Goal: Transaction & Acquisition: Obtain resource

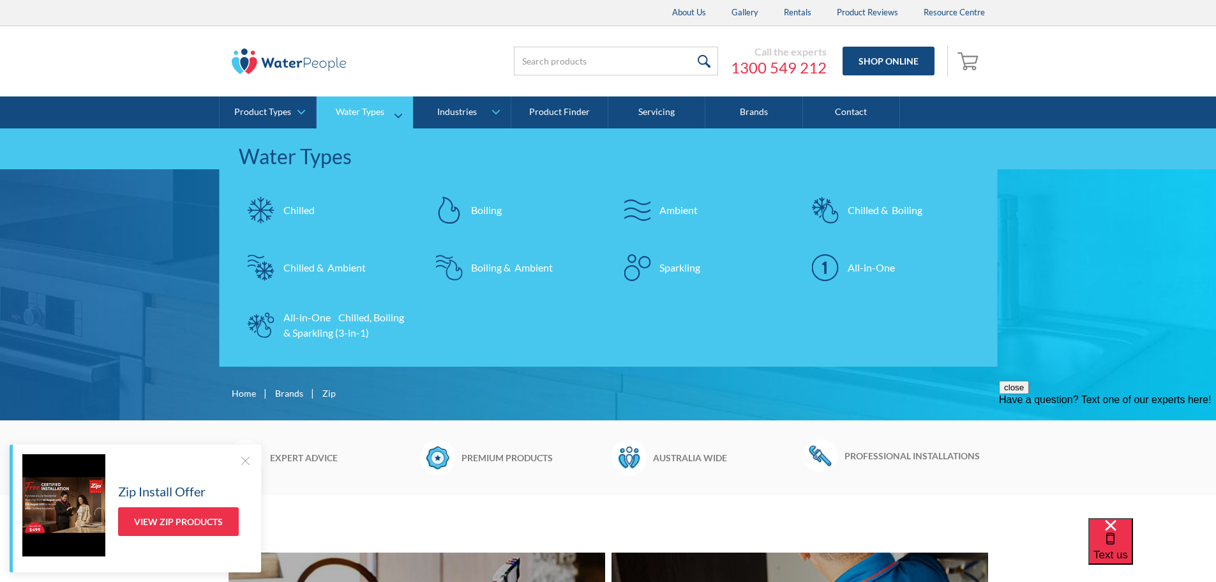
click at [338, 324] on div "All-in-One Chilled, Boiling & Sparkling (3-in-1)" at bounding box center [345, 325] width 124 height 31
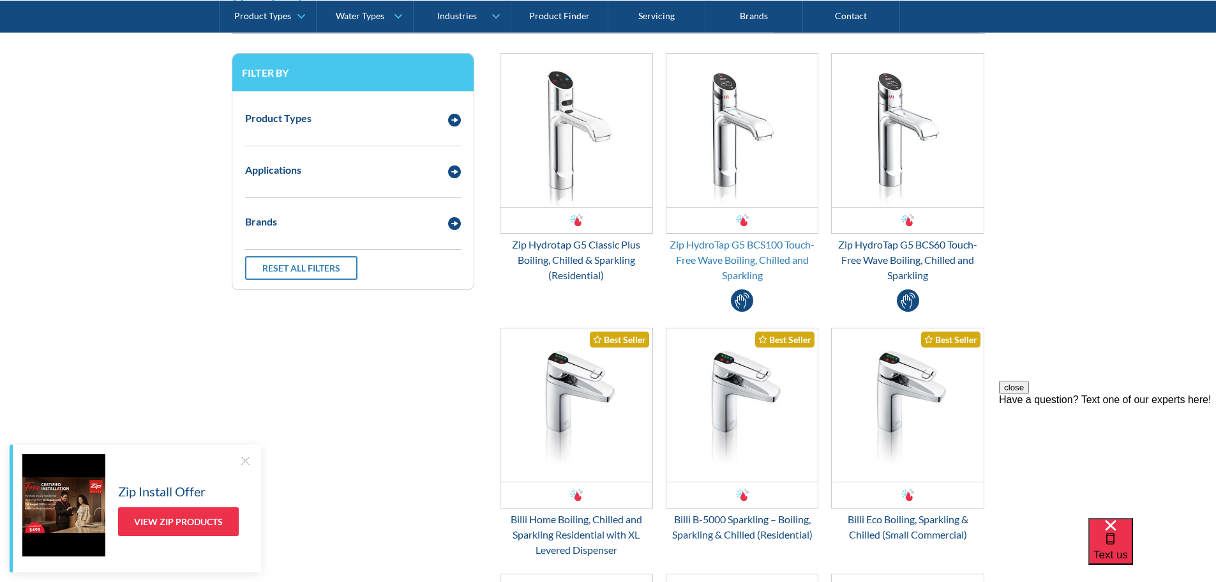
scroll to position [319, 0]
click at [737, 266] on div "Zip HydroTap G5 BCS100 Touch-Free Wave Boiling, Chilled and Sparkling" at bounding box center [742, 260] width 153 height 46
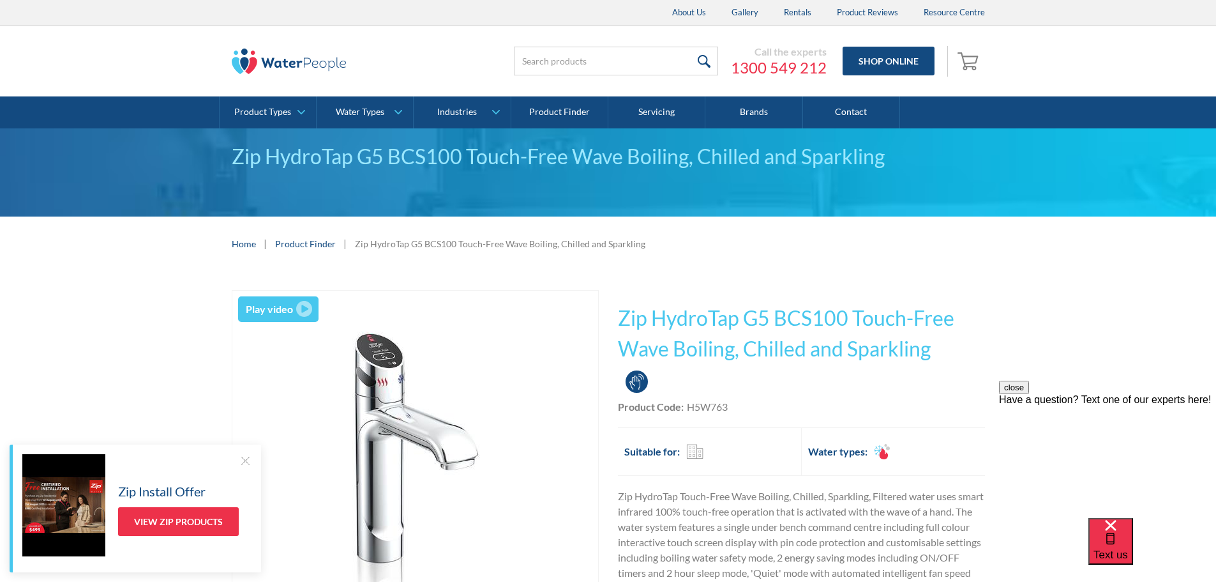
click at [300, 308] on img "open lightbox" at bounding box center [304, 309] width 16 height 16
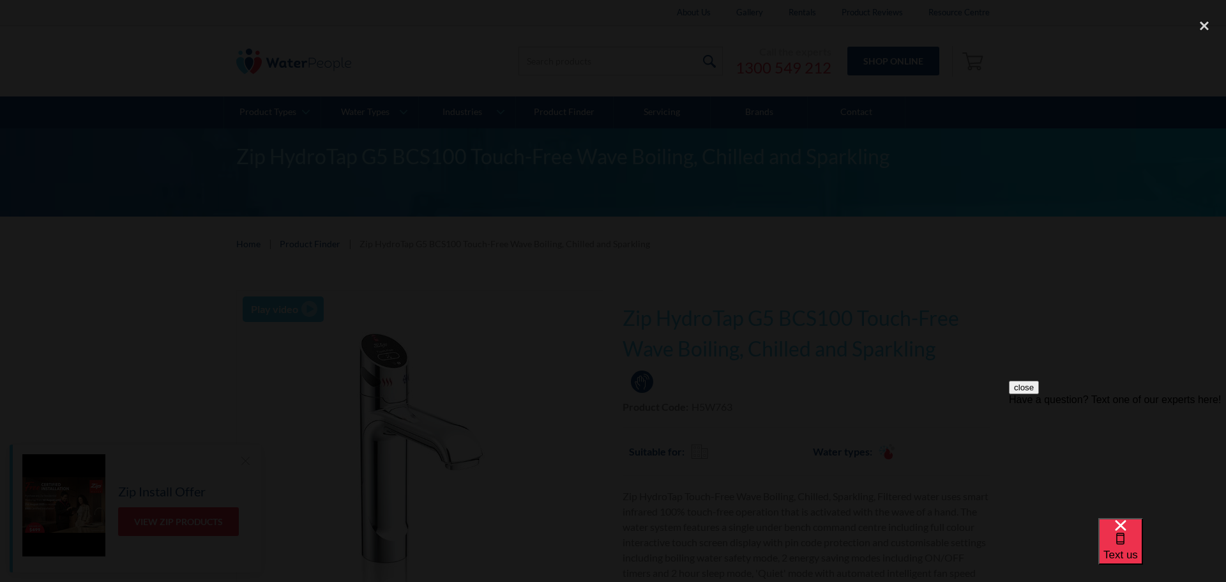
click at [945, 190] on div at bounding box center [613, 290] width 1226 height 559
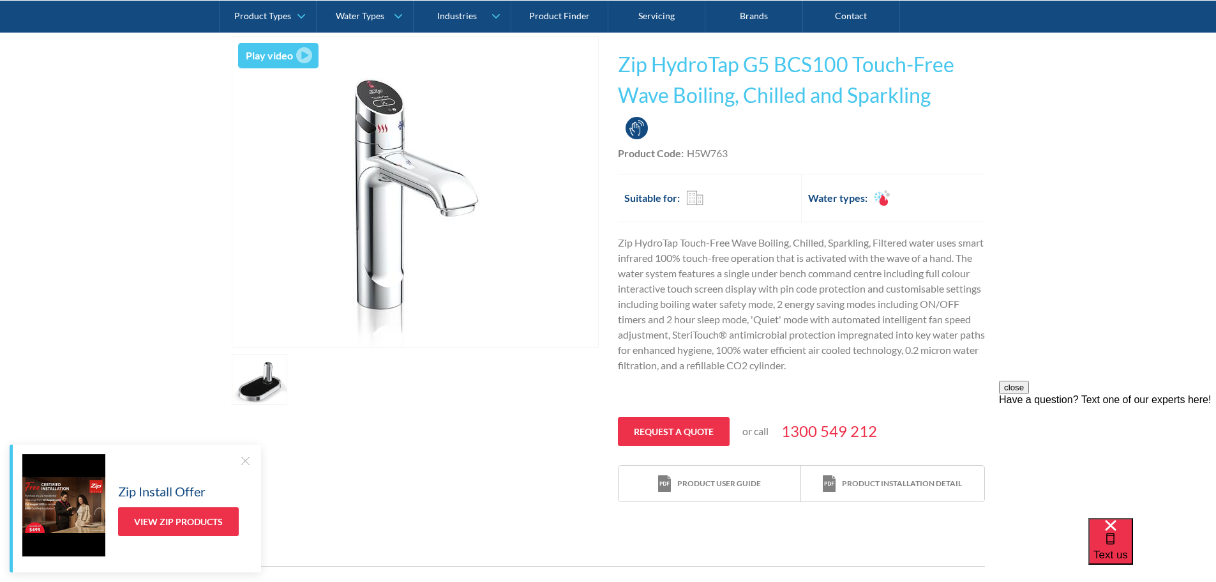
scroll to position [255, 0]
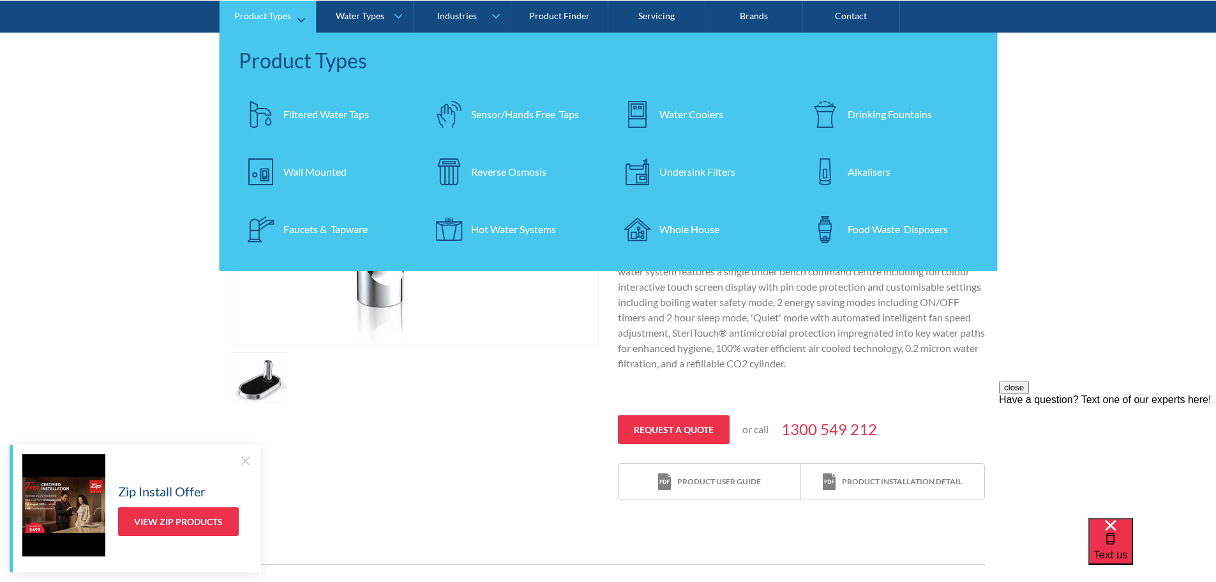
click at [287, 225] on div "Faucets & Tapware" at bounding box center [325, 228] width 84 height 15
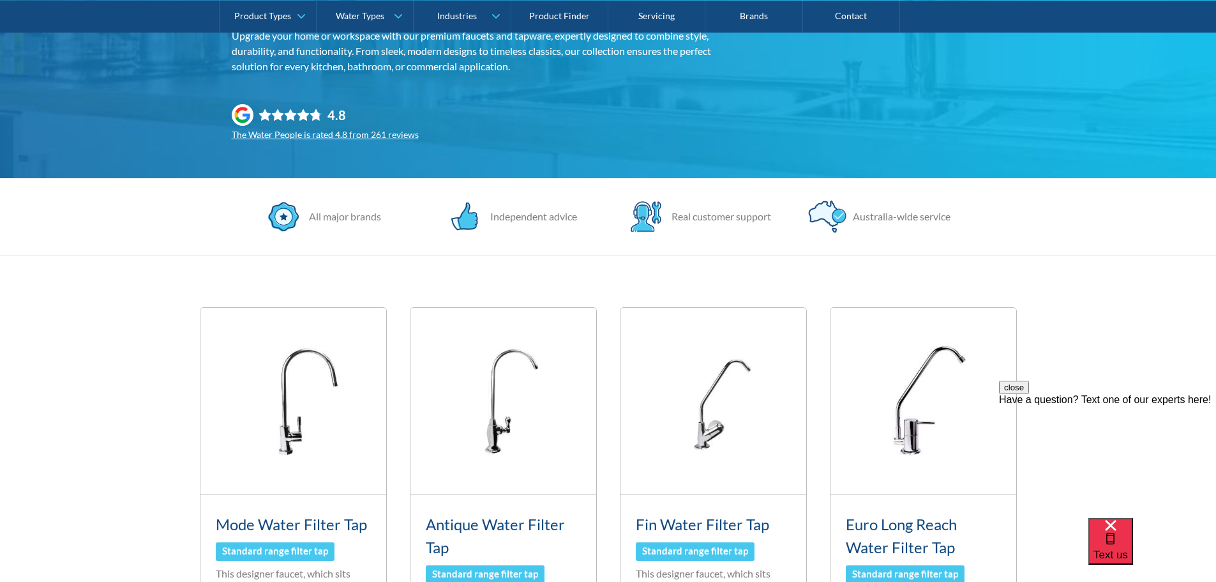
scroll to position [64, 0]
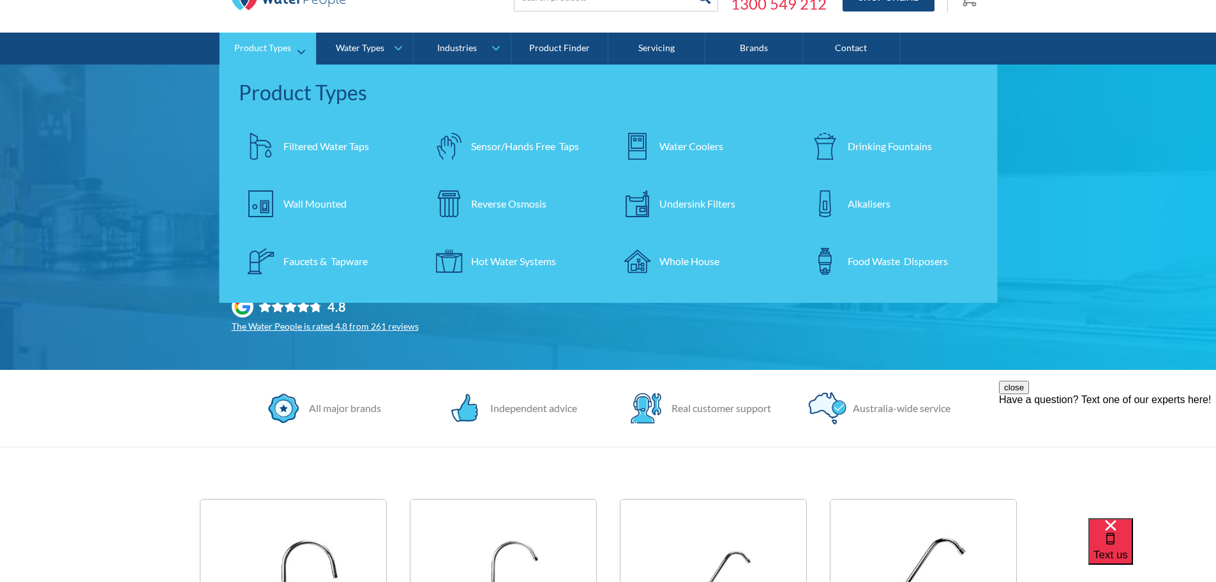
click at [271, 145] on img at bounding box center [261, 146] width 27 height 27
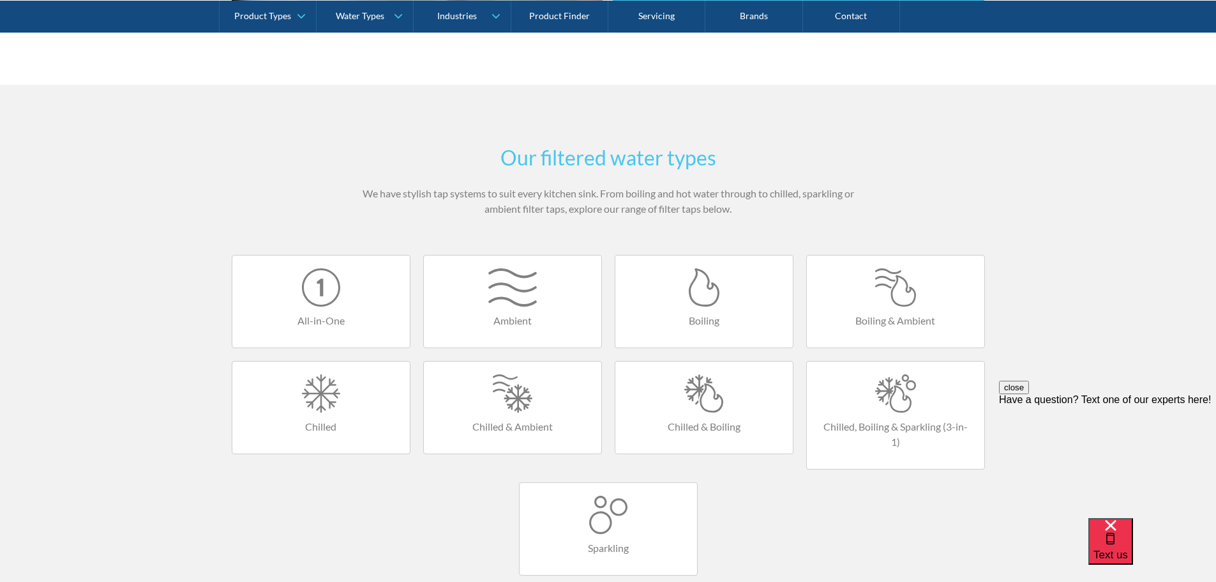
scroll to position [638, 0]
click at [688, 406] on div at bounding box center [704, 388] width 152 height 38
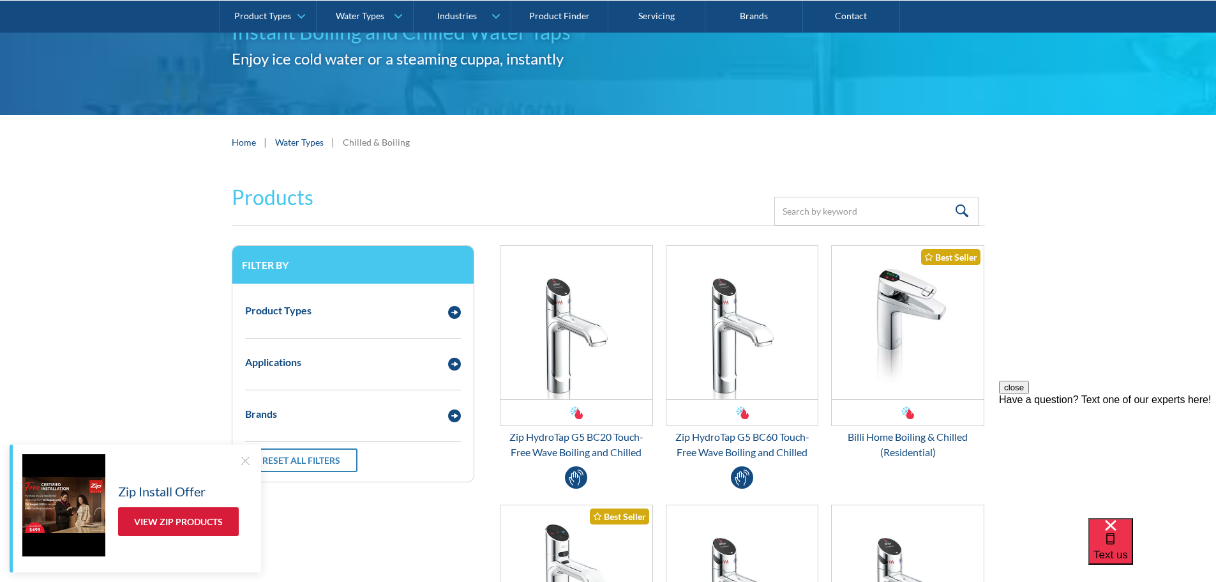
click at [158, 522] on link "View Zip Products" at bounding box center [178, 521] width 121 height 29
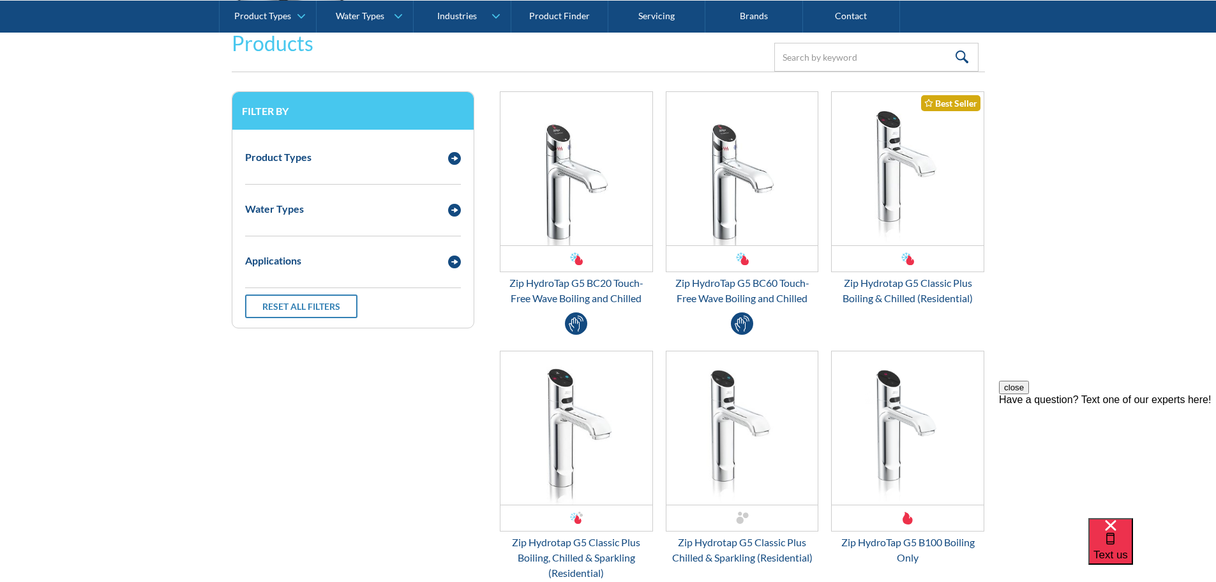
scroll to position [1660, 0]
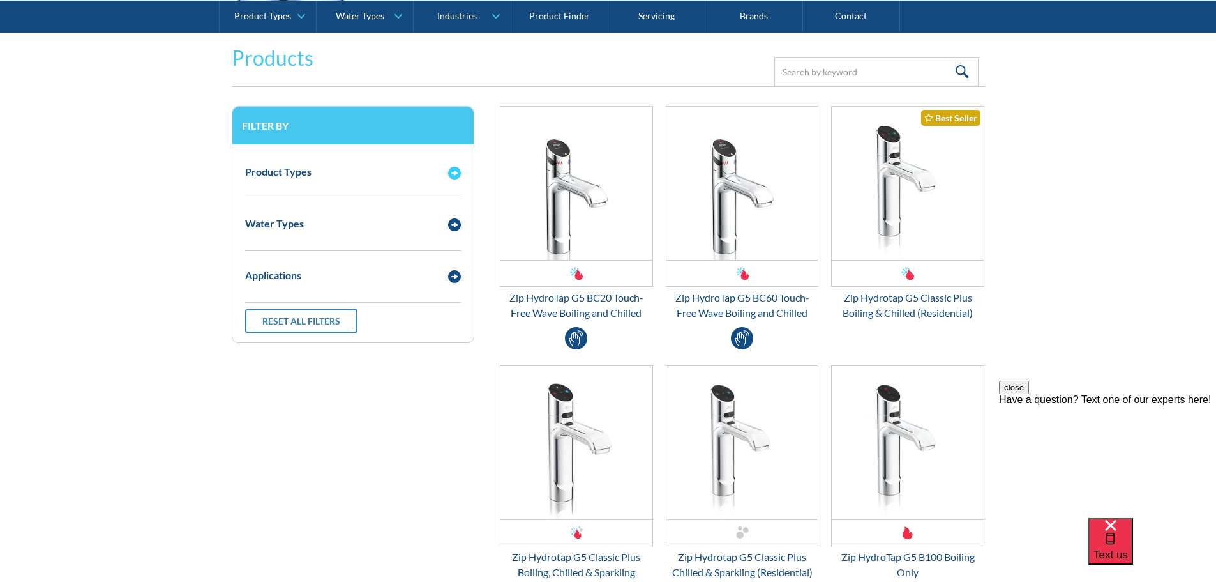
click at [455, 174] on img "Email Form 3" at bounding box center [454, 173] width 13 height 13
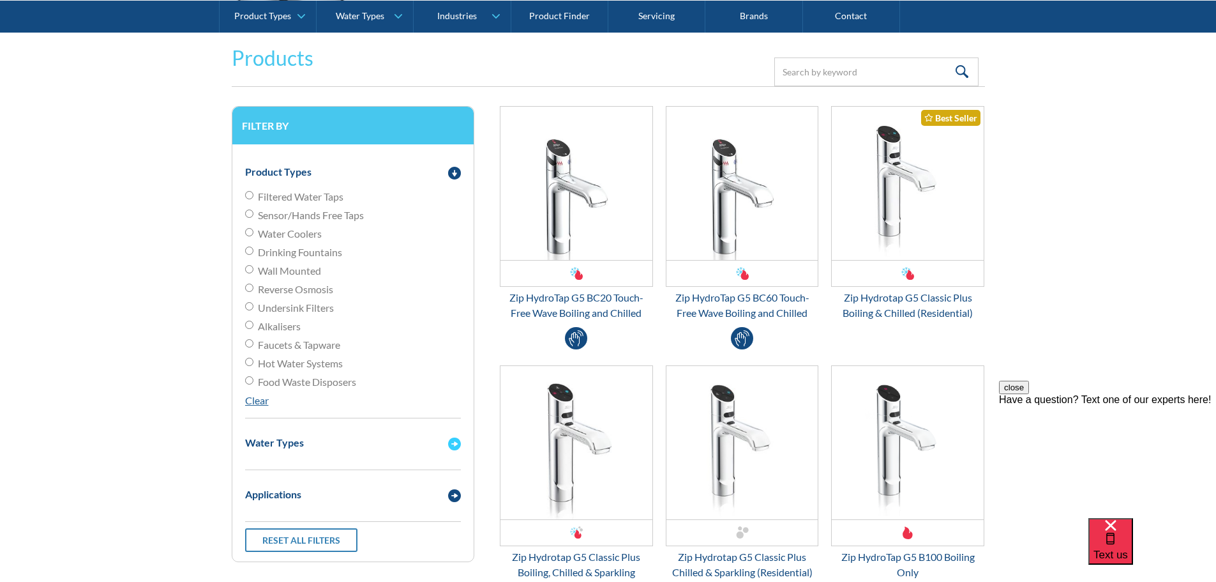
click at [455, 442] on img "Email Form 3" at bounding box center [454, 443] width 13 height 13
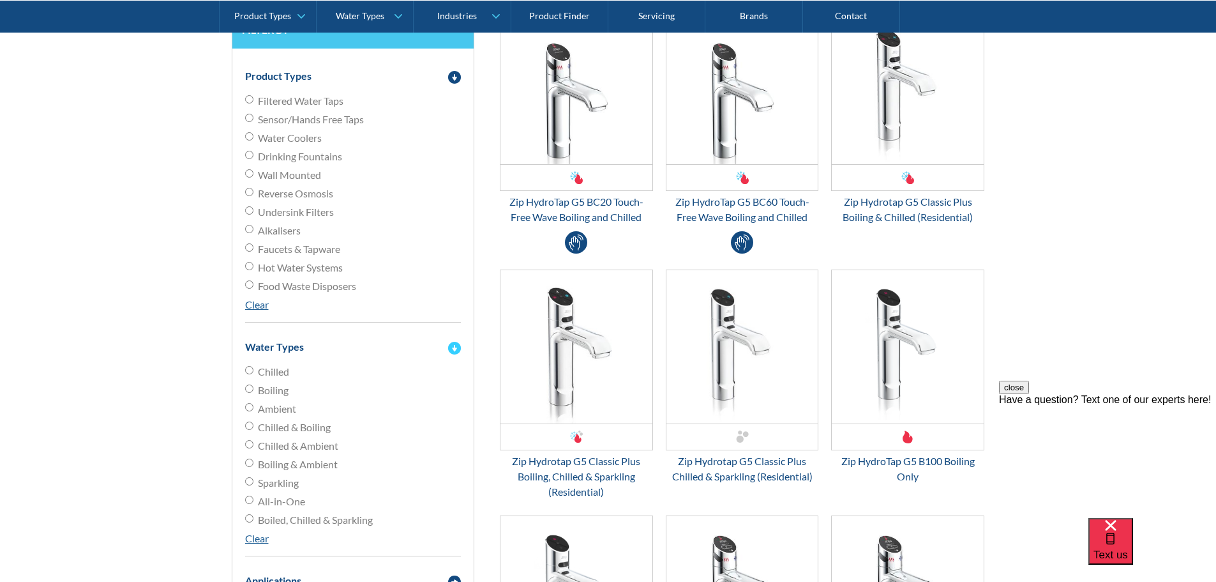
scroll to position [1787, 0]
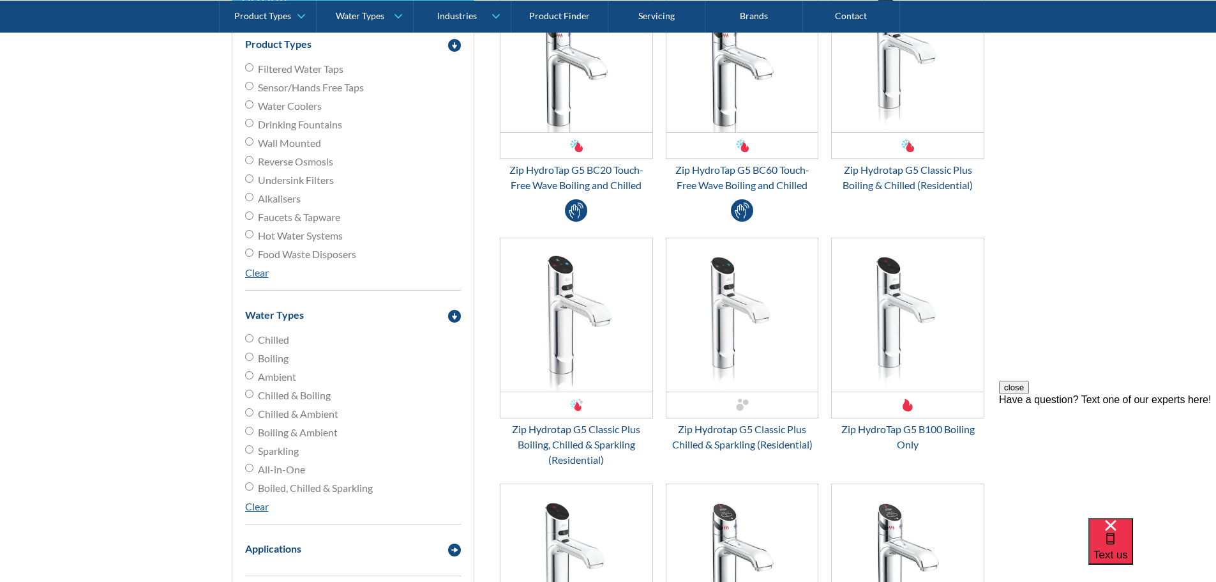
click at [250, 342] on input "Chilled & Boiling" at bounding box center [249, 338] width 8 height 8
radio input "true"
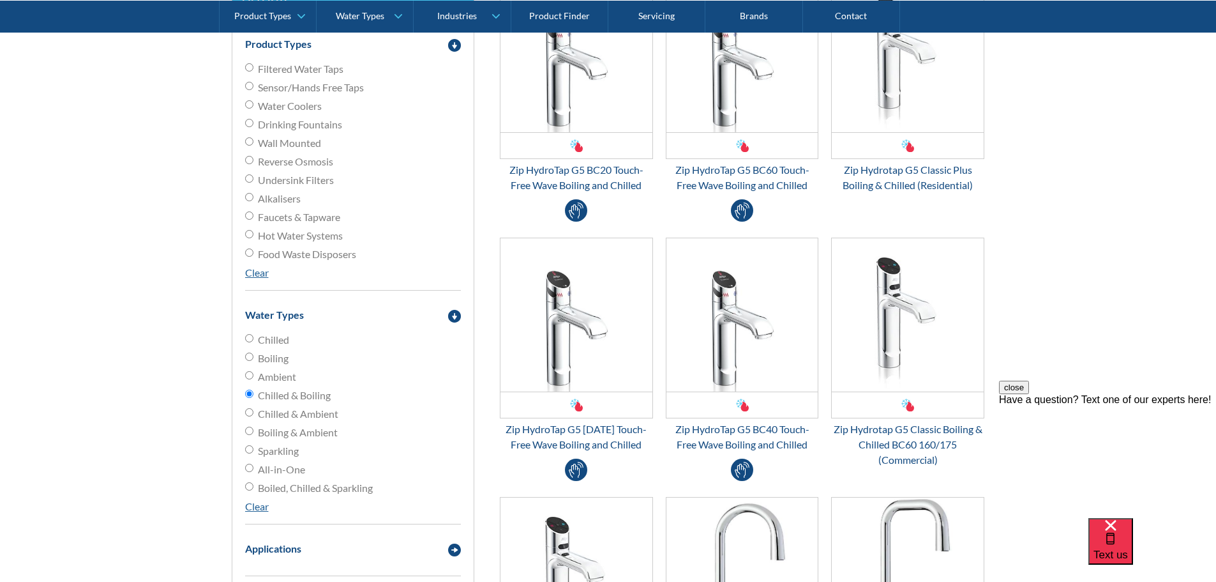
click at [250, 71] on input "Faucets & Tapware" at bounding box center [249, 67] width 8 height 8
radio input "true"
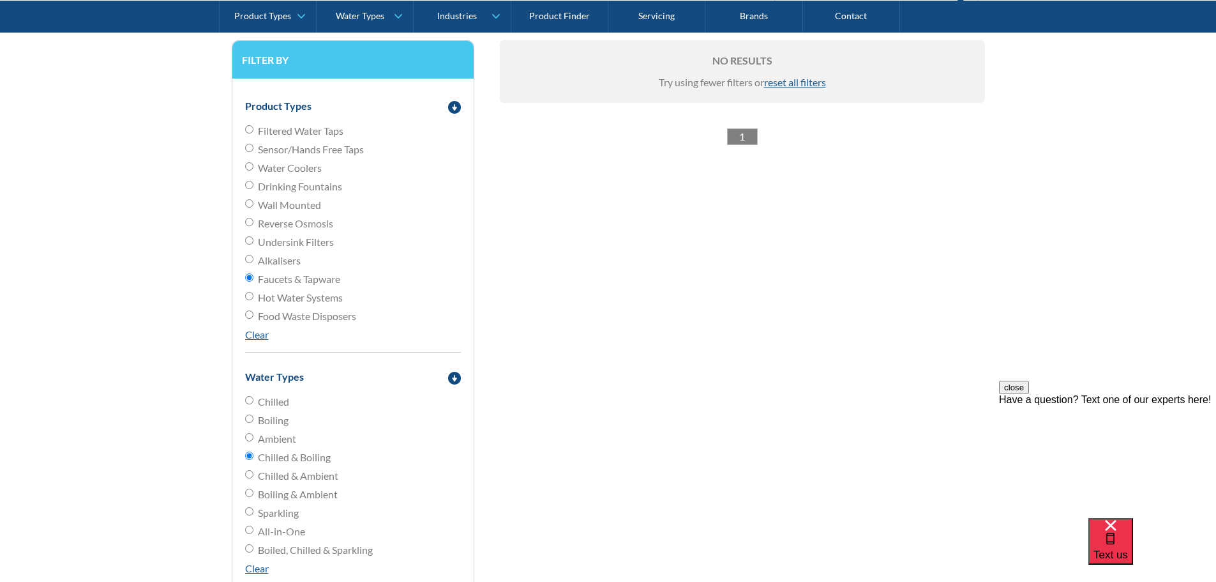
scroll to position [1724, 0]
click at [250, 135] on input "Undersink Filters" at bounding box center [249, 131] width 8 height 8
radio input "true"
click at [251, 129] on input "Filtered Water Taps" at bounding box center [249, 131] width 8 height 8
radio input "true"
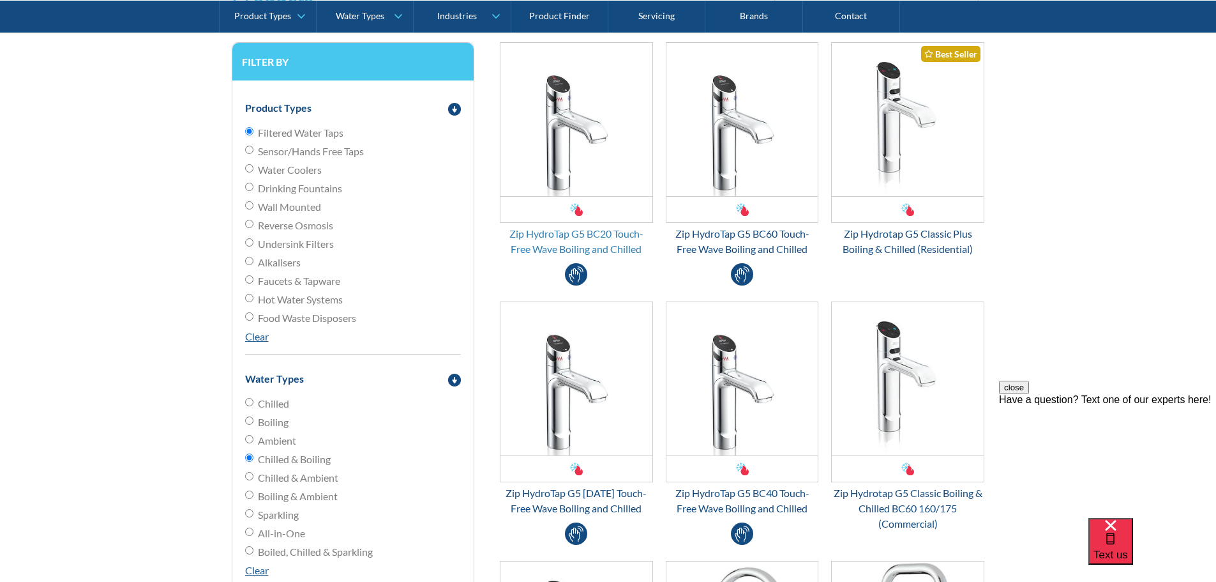
click at [576, 238] on div "Zip HydroTap G5 BC20 Touch-Free Wave Boiling and Chilled" at bounding box center [576, 241] width 153 height 31
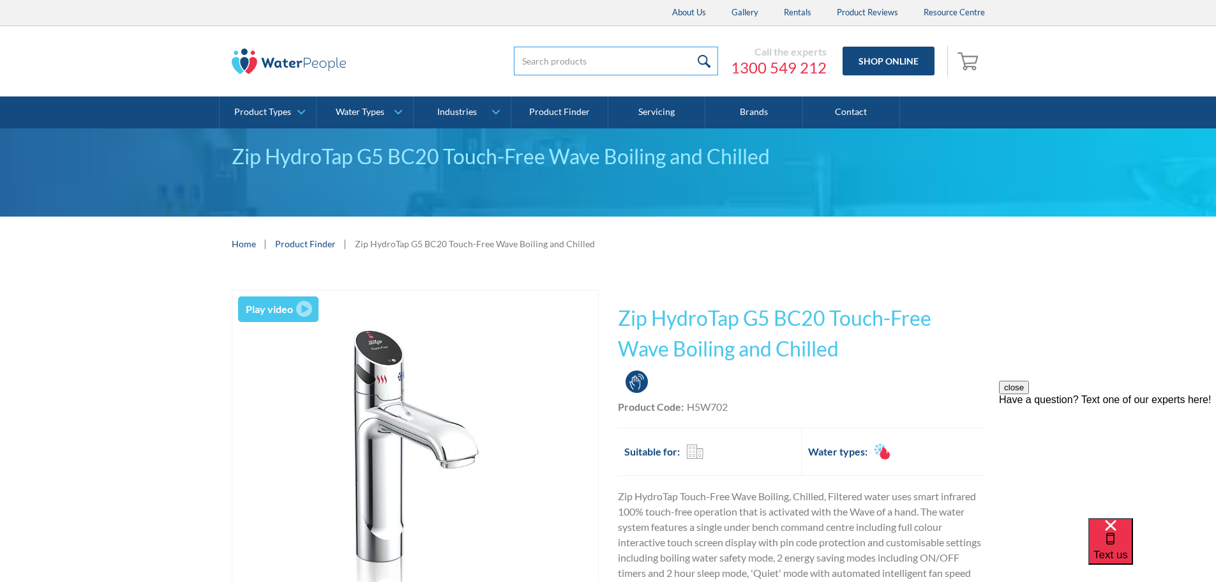
click at [570, 64] on input "search" at bounding box center [616, 61] width 204 height 29
type input "g5 bc20 classic plus tap matte black"
click at [691, 47] on input "submit" at bounding box center [704, 61] width 27 height 29
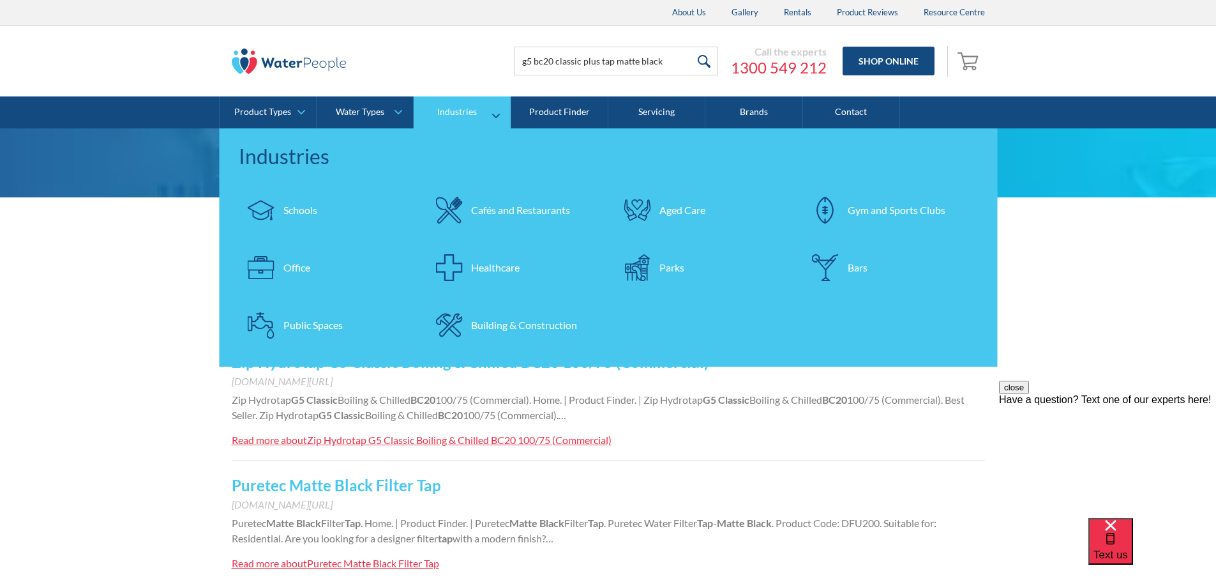
click at [284, 266] on div "Office" at bounding box center [296, 267] width 27 height 15
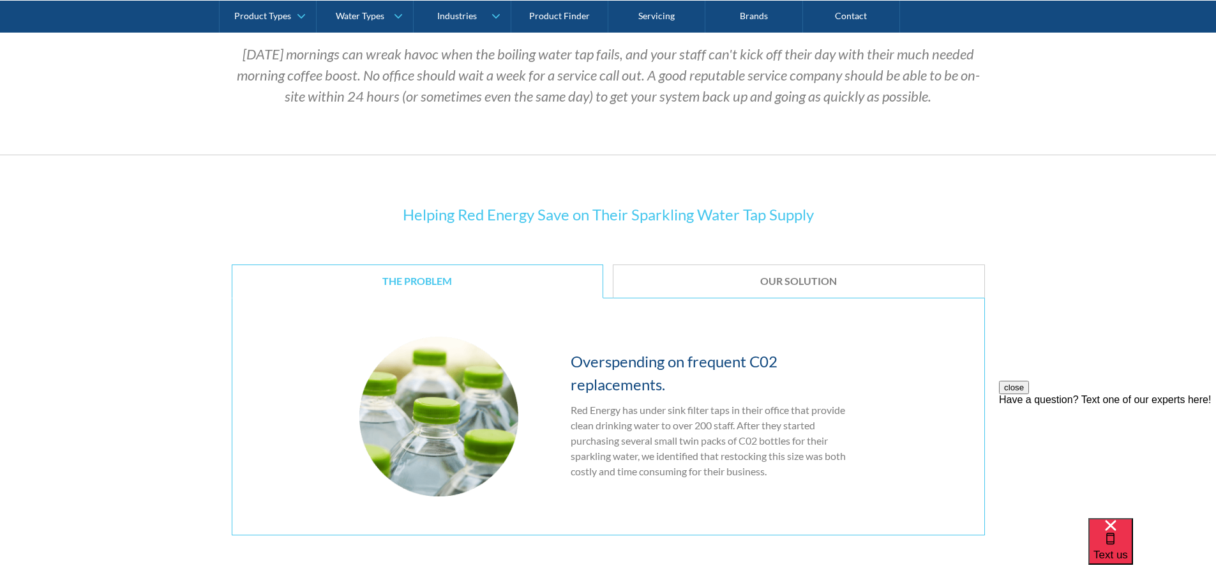
scroll to position [1404, 0]
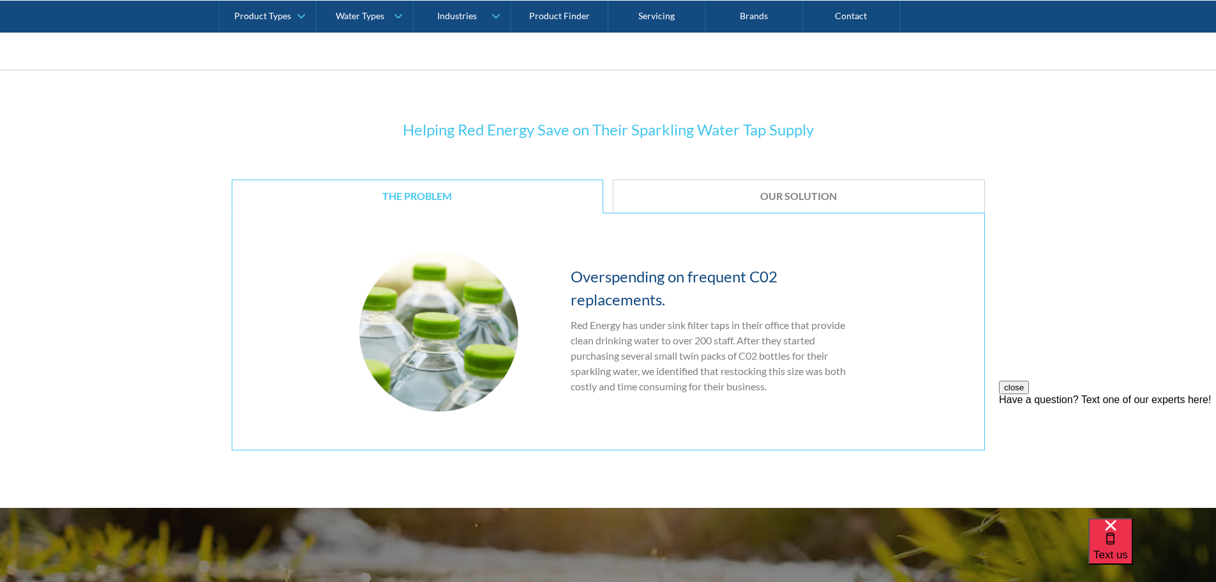
click at [737, 195] on div "Our Solution" at bounding box center [799, 196] width 333 height 13
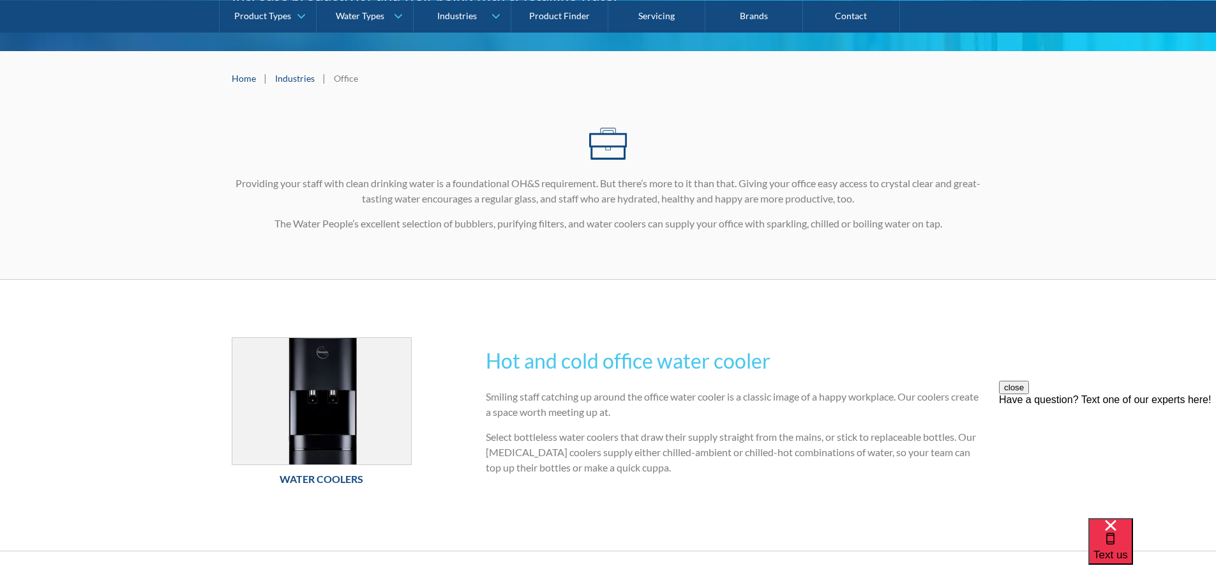
scroll to position [0, 0]
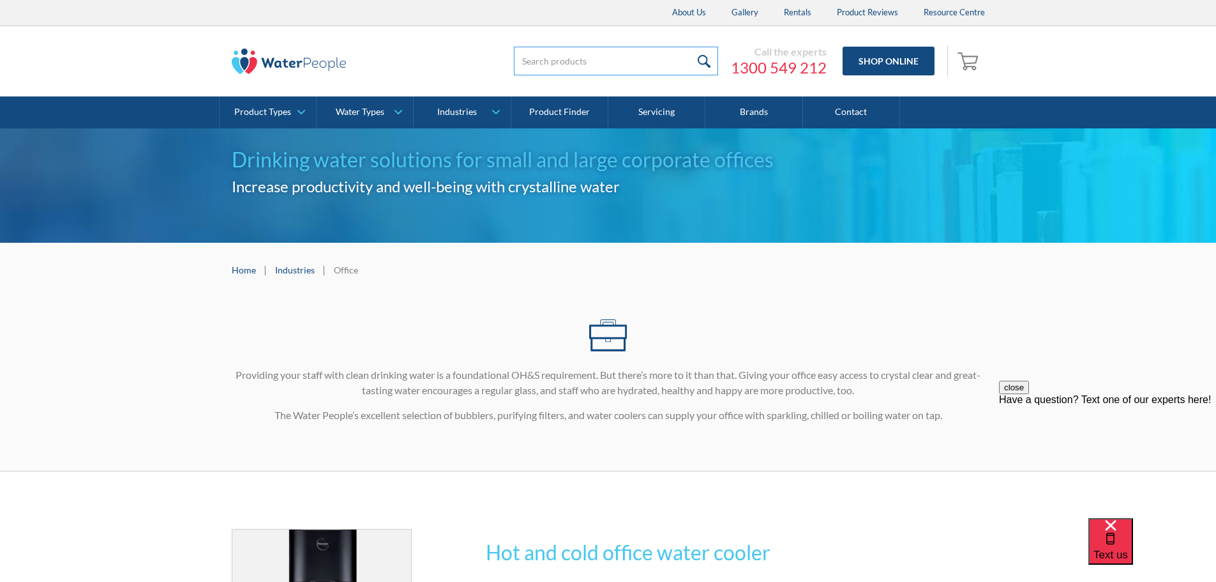
click at [552, 66] on input "search" at bounding box center [616, 61] width 204 height 29
type input "g5 bc20 classic plus tap matte black"
click at [880, 63] on link "Shop Online" at bounding box center [889, 61] width 92 height 29
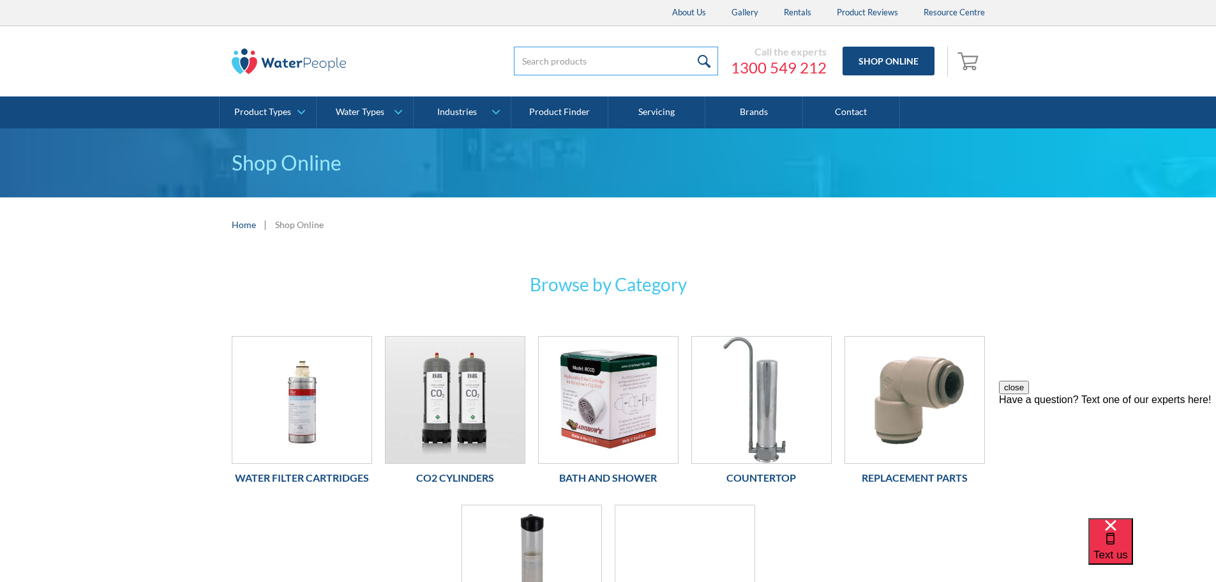
click at [585, 56] on input "search" at bounding box center [616, 61] width 204 height 29
type input "g5 bc20 classic plus tap matte black"
click at [707, 59] on input "submit" at bounding box center [704, 61] width 27 height 29
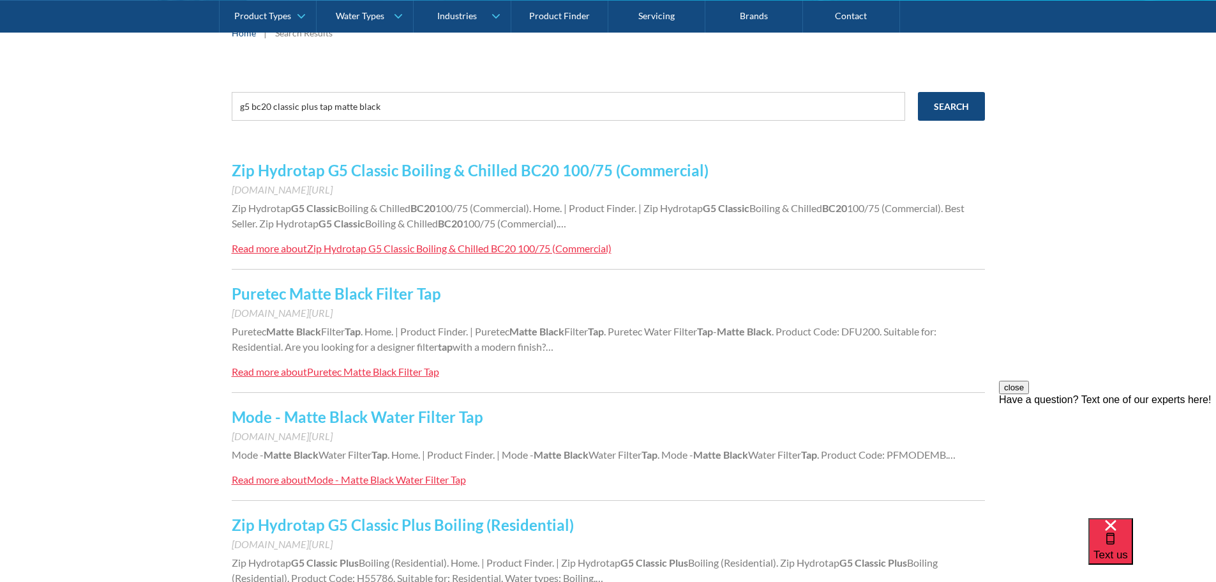
click at [519, 248] on div "Zip Hydrotap G5 Classic Boiling & Chilled BC20 100/75 (Commercial)" at bounding box center [459, 248] width 305 height 12
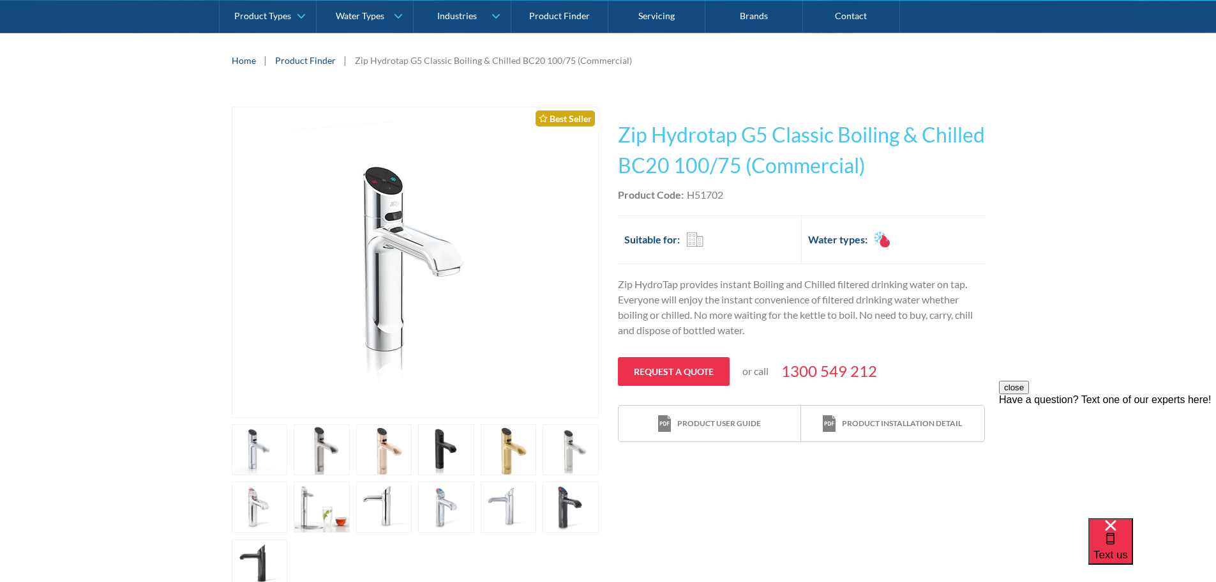
scroll to position [192, 0]
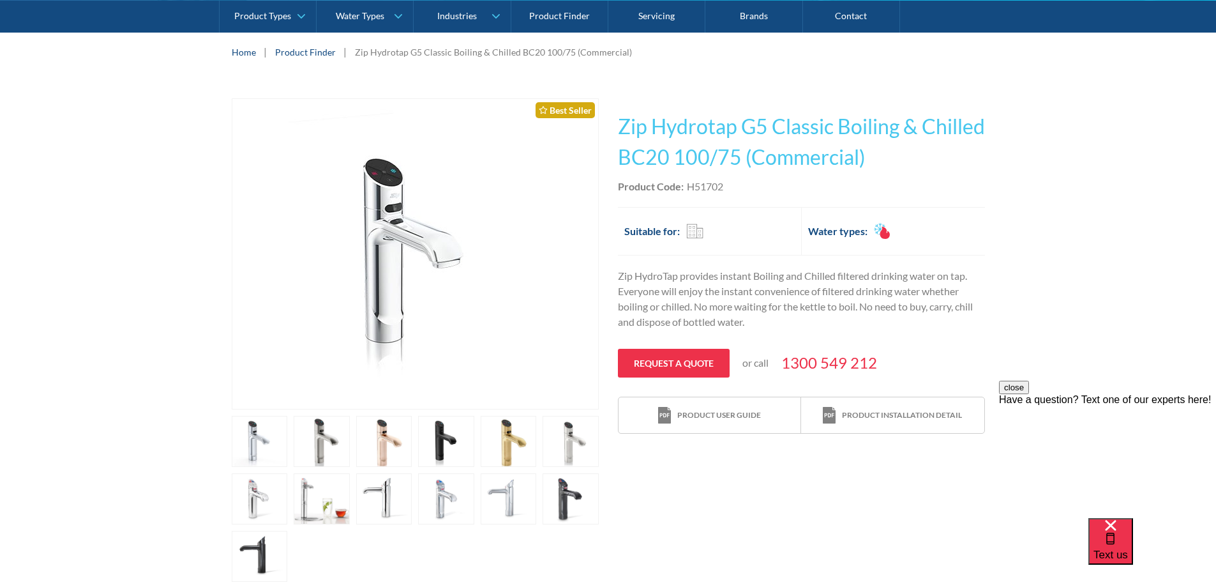
click at [288, 442] on link "open lightbox" at bounding box center [260, 441] width 56 height 51
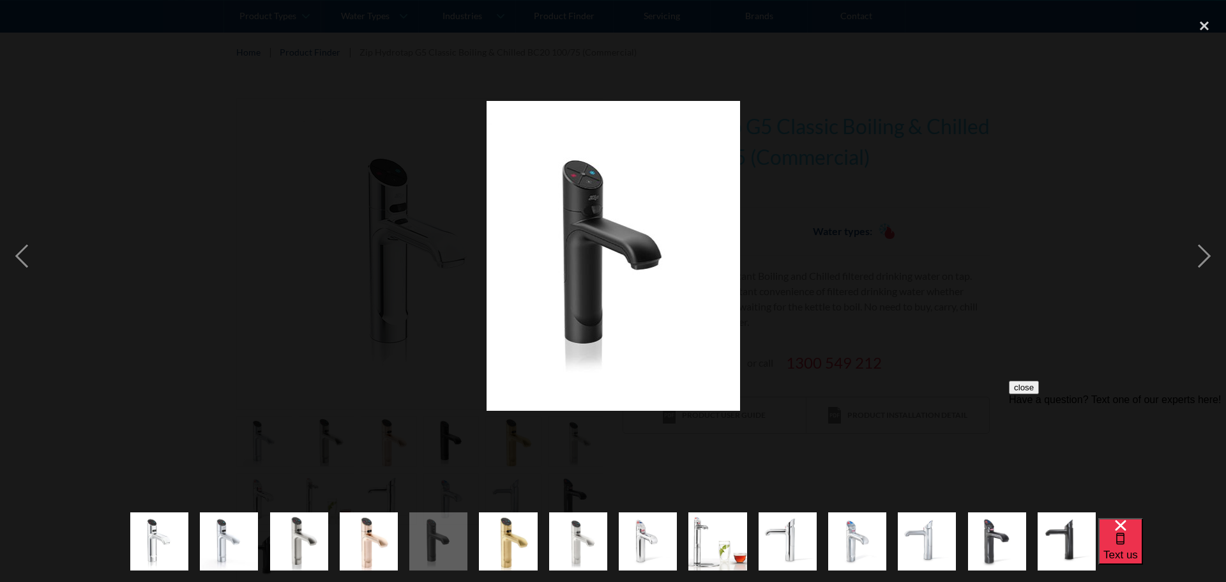
click at [997, 541] on img "show item 13 of 14" at bounding box center [997, 541] width 58 height 71
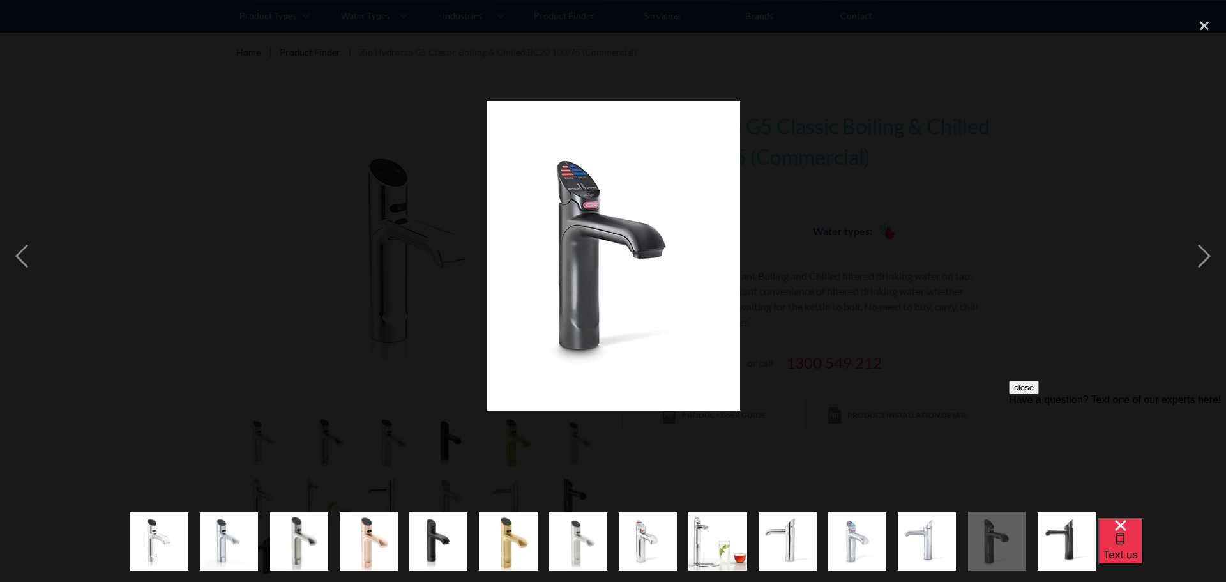
click at [1051, 546] on img "show item 14 of 14" at bounding box center [1066, 541] width 58 height 71
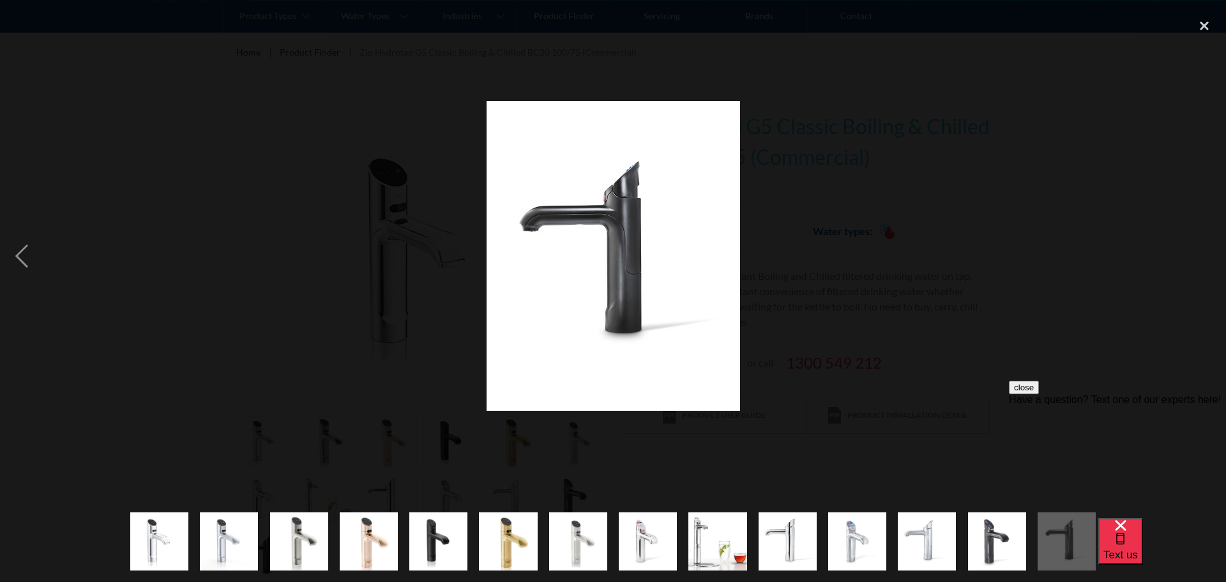
click at [1010, 546] on img "show item 13 of 14" at bounding box center [997, 541] width 58 height 71
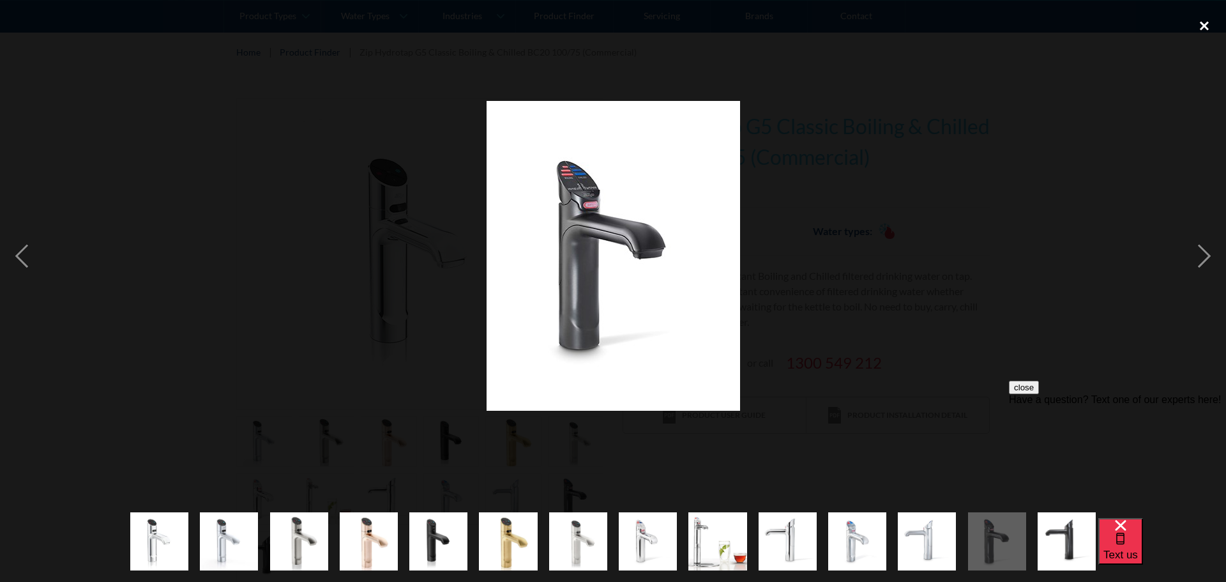
click at [1205, 24] on div "close lightbox" at bounding box center [1203, 25] width 43 height 28
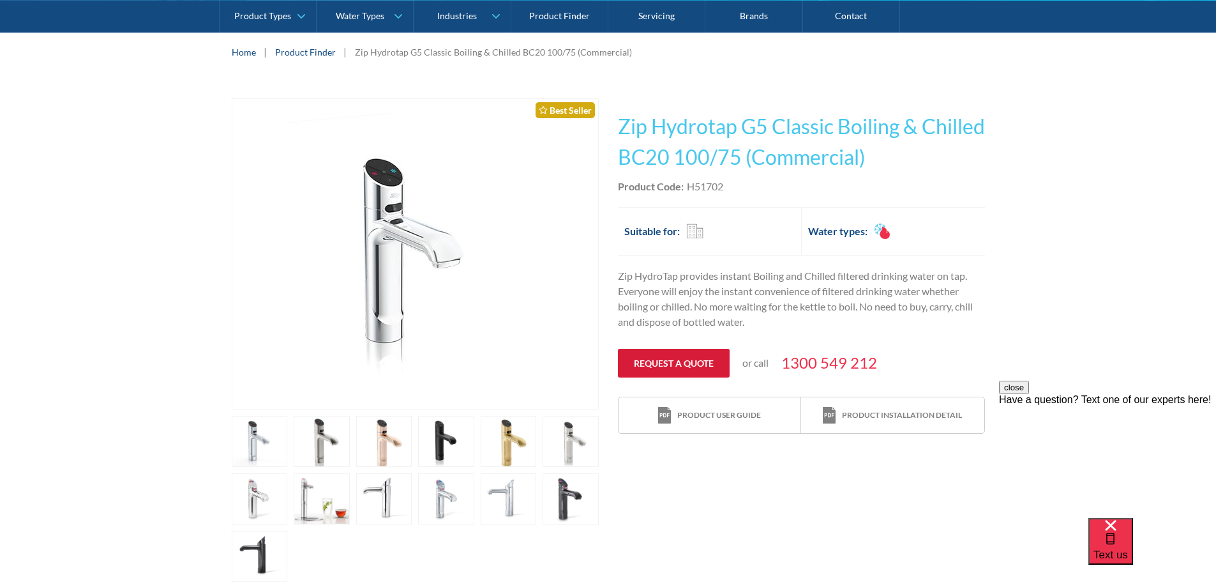
click at [688, 359] on link "Request a quote" at bounding box center [674, 363] width 112 height 29
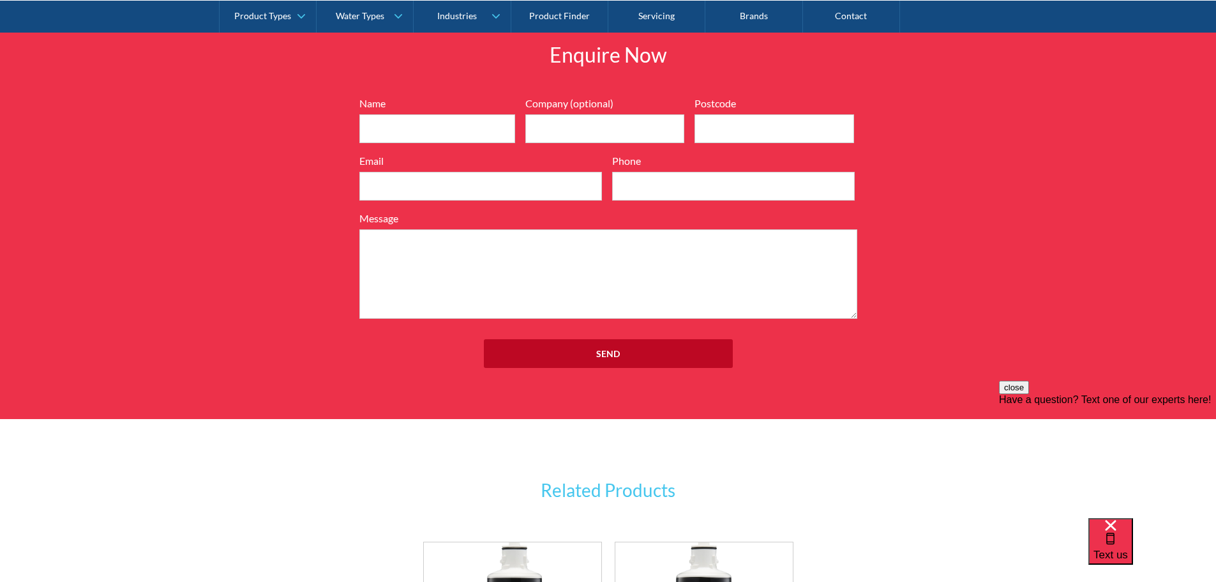
scroll to position [1579, 0]
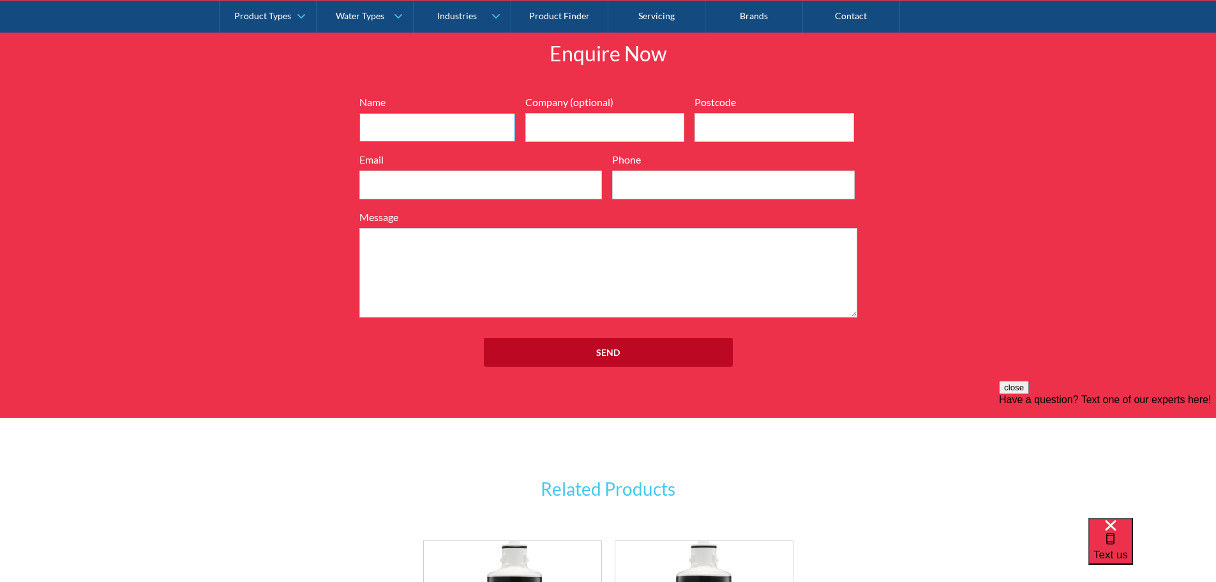
click at [453, 121] on input "Name" at bounding box center [437, 127] width 156 height 29
click at [436, 124] on input "[PERSON_NAME]" at bounding box center [437, 127] width 156 height 29
type input "[PERSON_NAME]"
type input "Wattle Partners"
type input "3000"
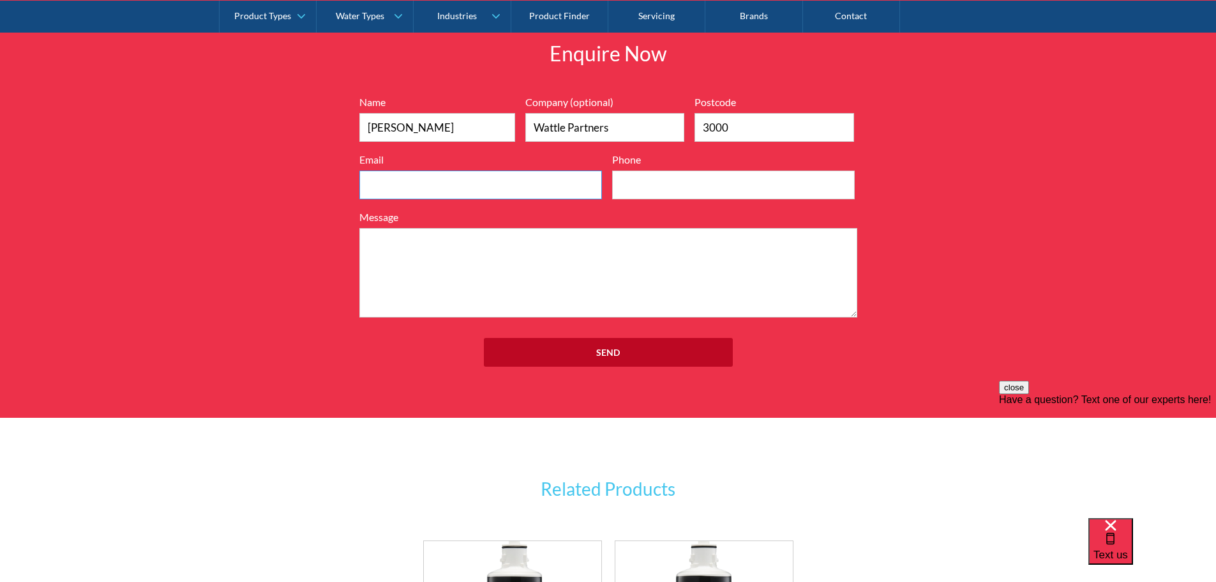
click at [436, 183] on input "Email" at bounding box center [480, 184] width 243 height 29
type input "[EMAIL_ADDRESS][DOMAIN_NAME]"
click at [628, 186] on input "Phone" at bounding box center [733, 184] width 243 height 29
type input "0419138660"
click at [538, 253] on textarea "Message" at bounding box center [608, 272] width 498 height 89
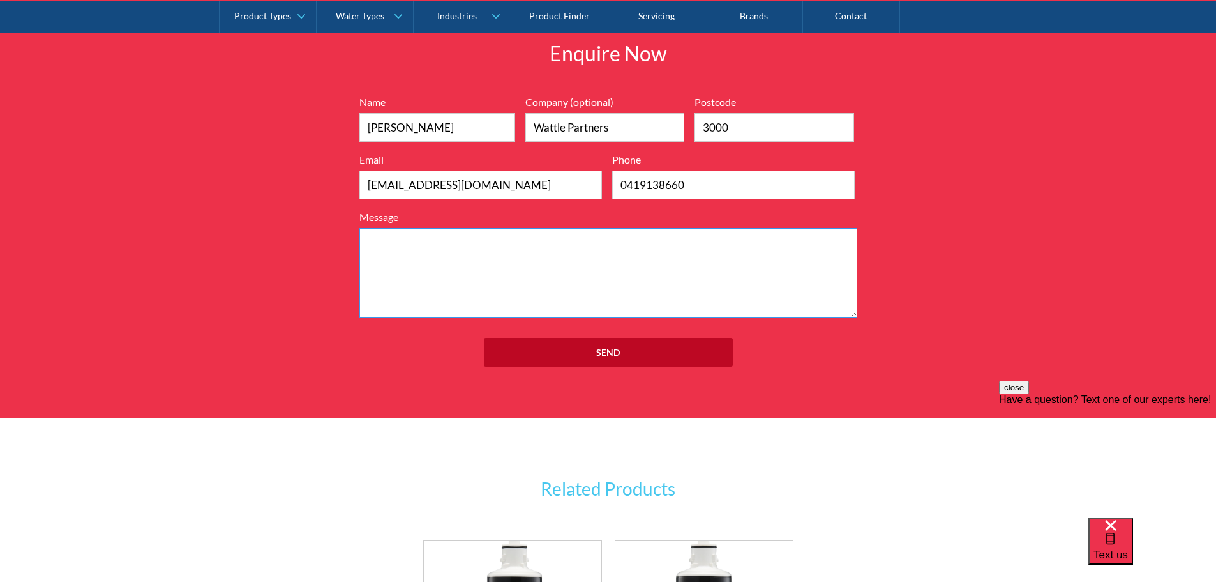
click at [525, 253] on textarea "Message" at bounding box center [608, 272] width 498 height 89
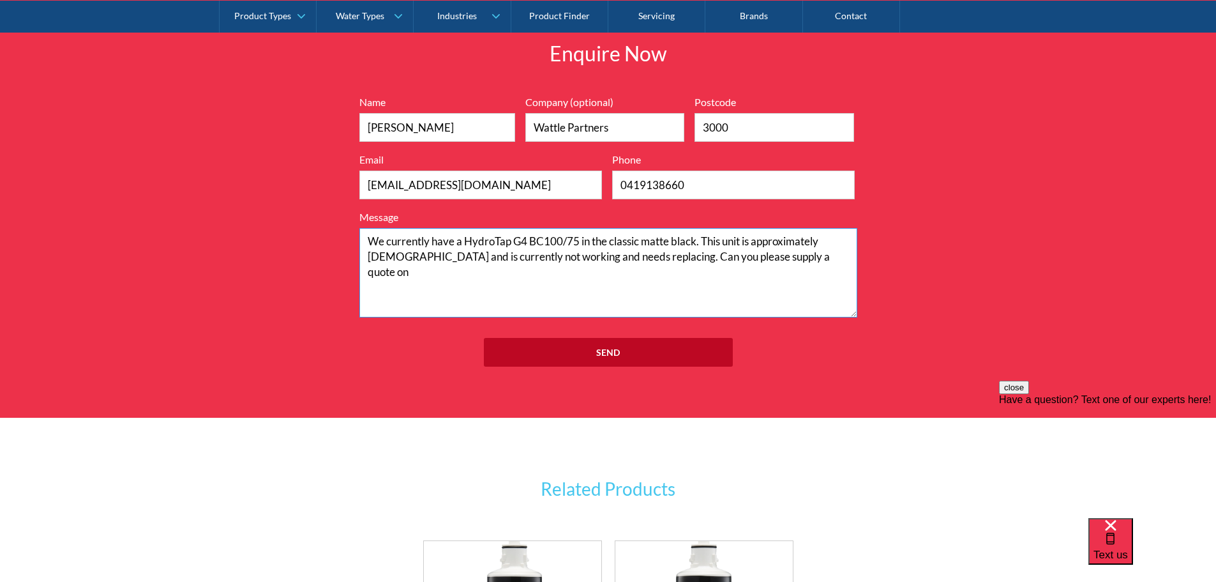
click at [802, 256] on textarea "We currently have a HydroTap G4 BC100/75 in the classic matte black. This unit …" at bounding box center [608, 272] width 498 height 89
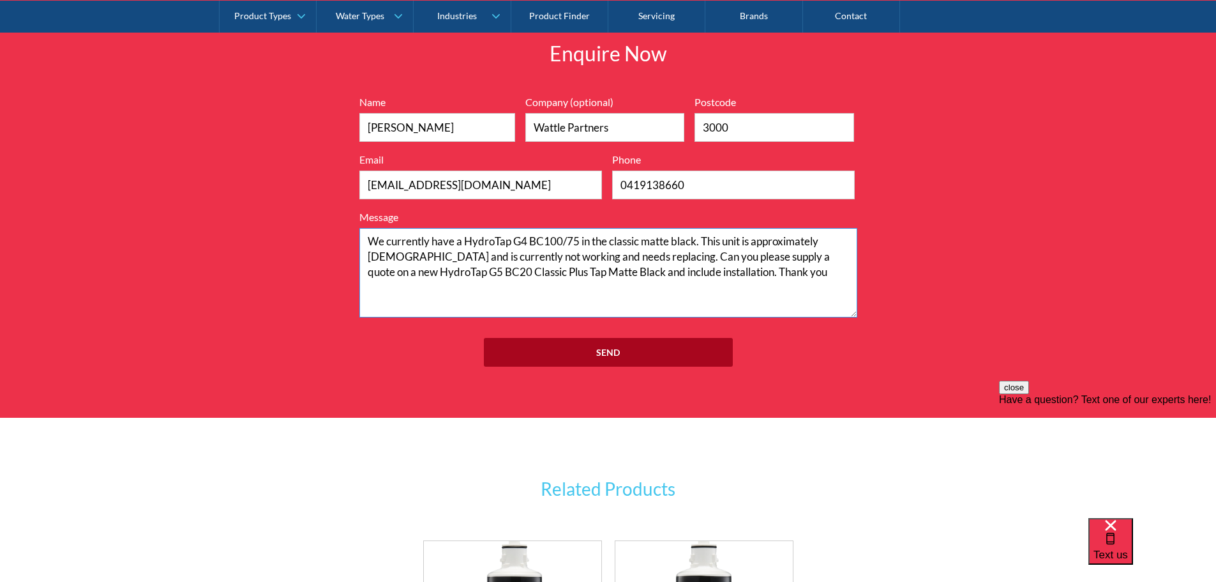
type textarea "We currently have a HydroTap G4 BC100/75 in the classic matte black. This unit …"
click at [613, 348] on input "Send" at bounding box center [608, 352] width 249 height 29
